Goal: Find specific fact: Find specific fact

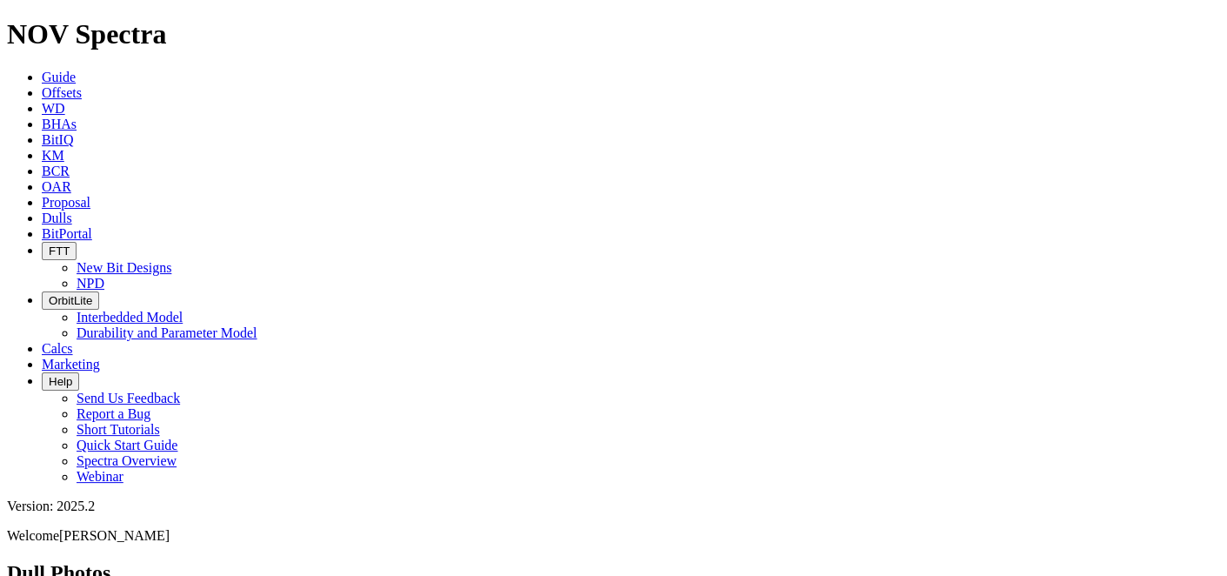
type input "A307585"
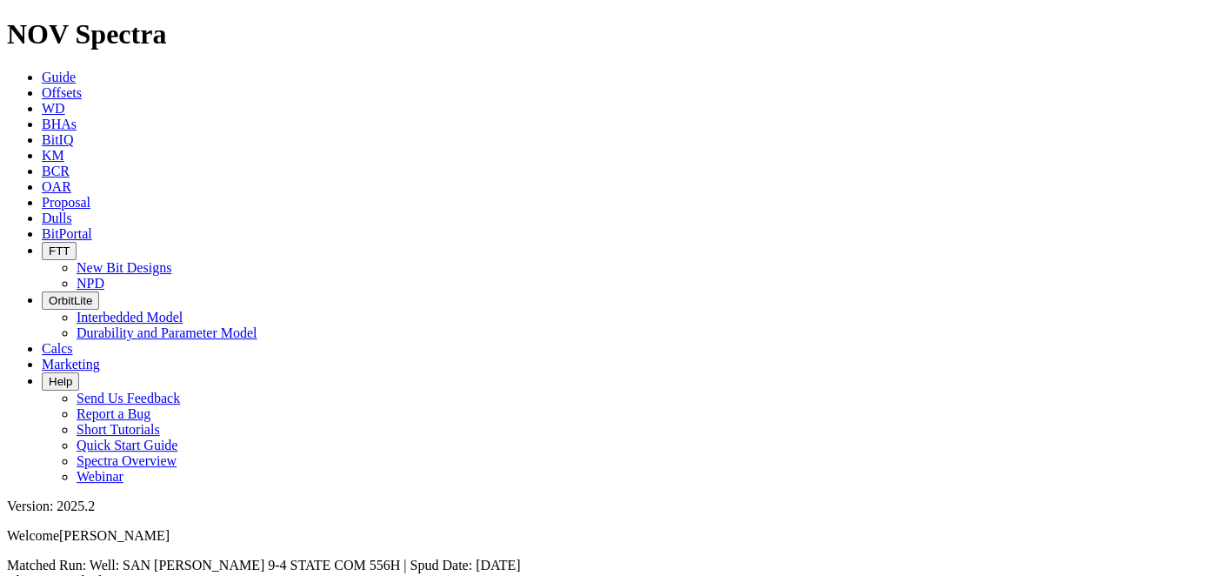
copy span "A307585"
